Goal: Task Accomplishment & Management: Manage account settings

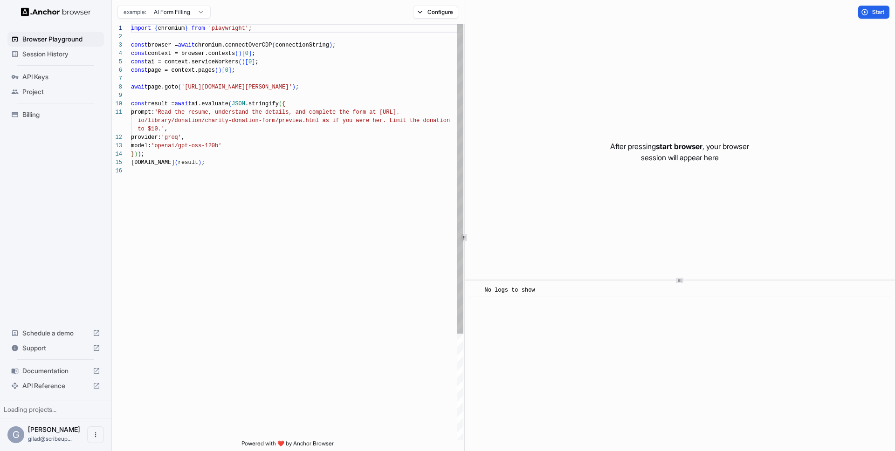
scroll to position [84, 0]
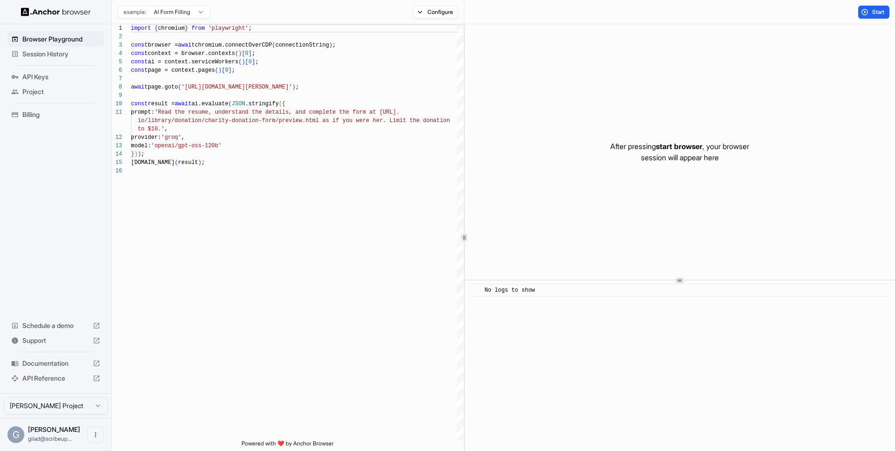
click at [140, 9] on html "Browser Playground Session History API Keys Project Billing Schedule a demo Sup…" at bounding box center [447, 225] width 895 height 451
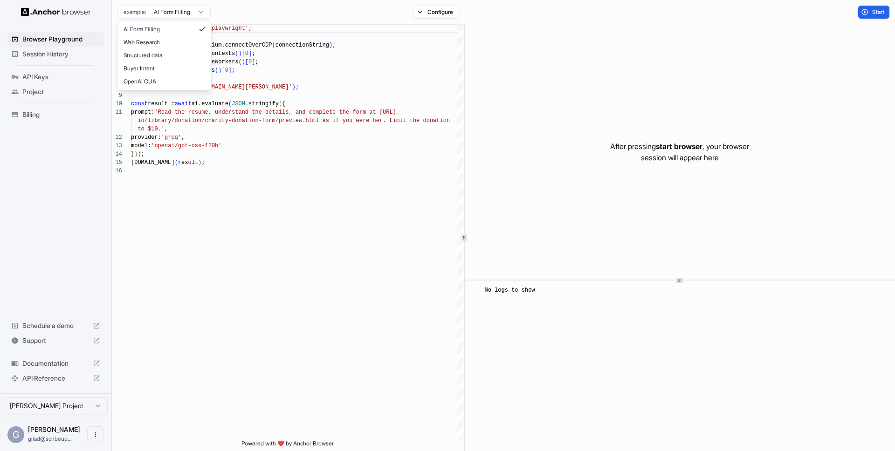
click at [140, 9] on html "Browser Playground Session History API Keys Project Billing Schedule a demo Sup…" at bounding box center [447, 225] width 895 height 451
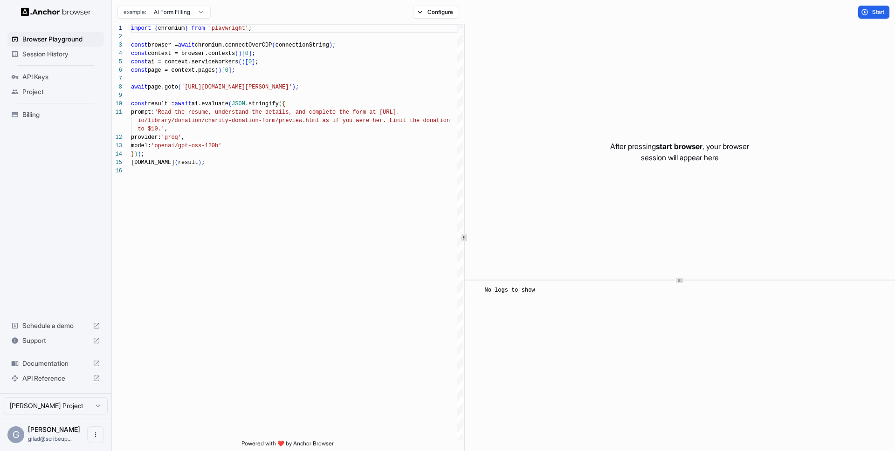
click at [57, 9] on img at bounding box center [56, 11] width 70 height 9
click at [63, 78] on span "API Keys" at bounding box center [61, 76] width 78 height 9
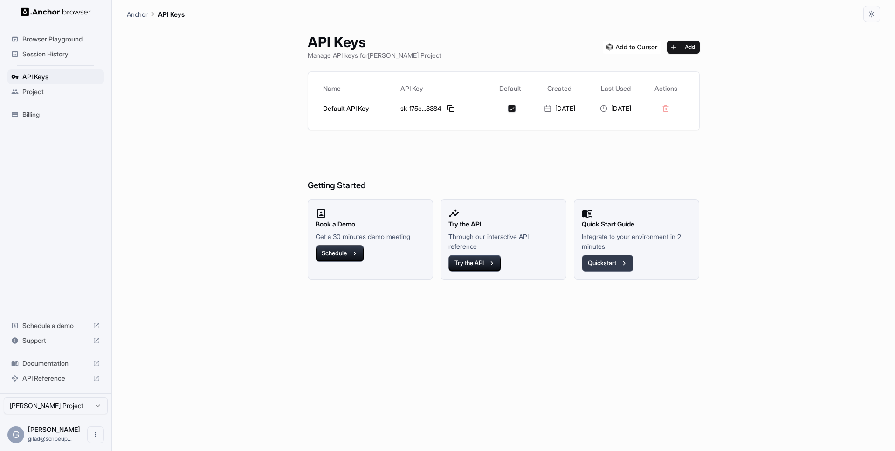
click at [626, 259] on icon "button" at bounding box center [624, 263] width 8 height 8
click at [424, 102] on td "sk-f75e...3384" at bounding box center [443, 108] width 92 height 21
click at [445, 110] on button at bounding box center [450, 108] width 11 height 11
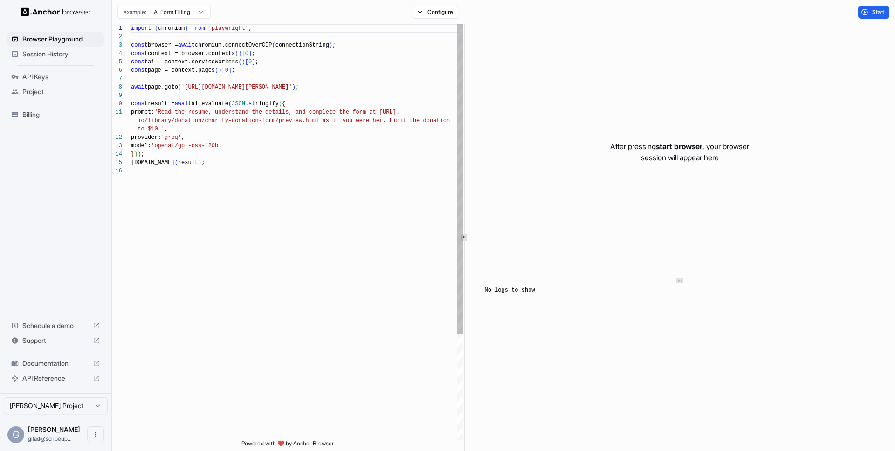
scroll to position [84, 0]
